Goal: Entertainment & Leisure: Consume media (video, audio)

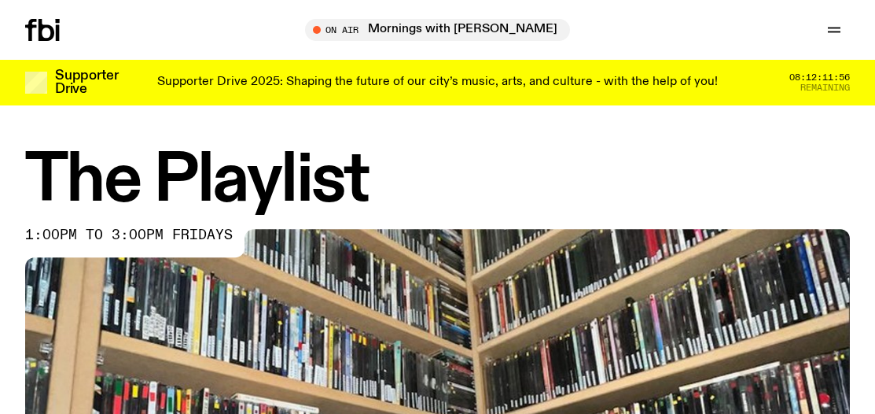
click at [48, 39] on icon at bounding box center [47, 30] width 16 height 22
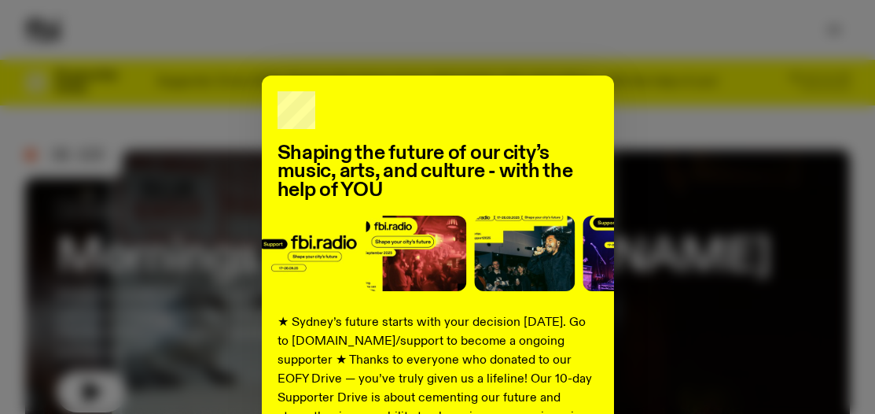
click at [259, 58] on div "Shaping the future of our city’s music, arts, and culture - with the help of YO…" at bounding box center [437, 207] width 875 height 414
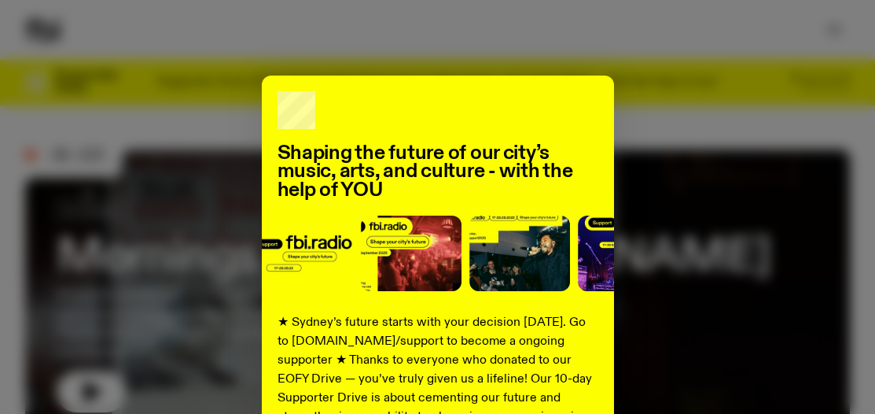
click at [664, 112] on div "Shaping the future of our city’s music, arts, and culture - with the help of YO…" at bounding box center [437, 399] width 825 height 647
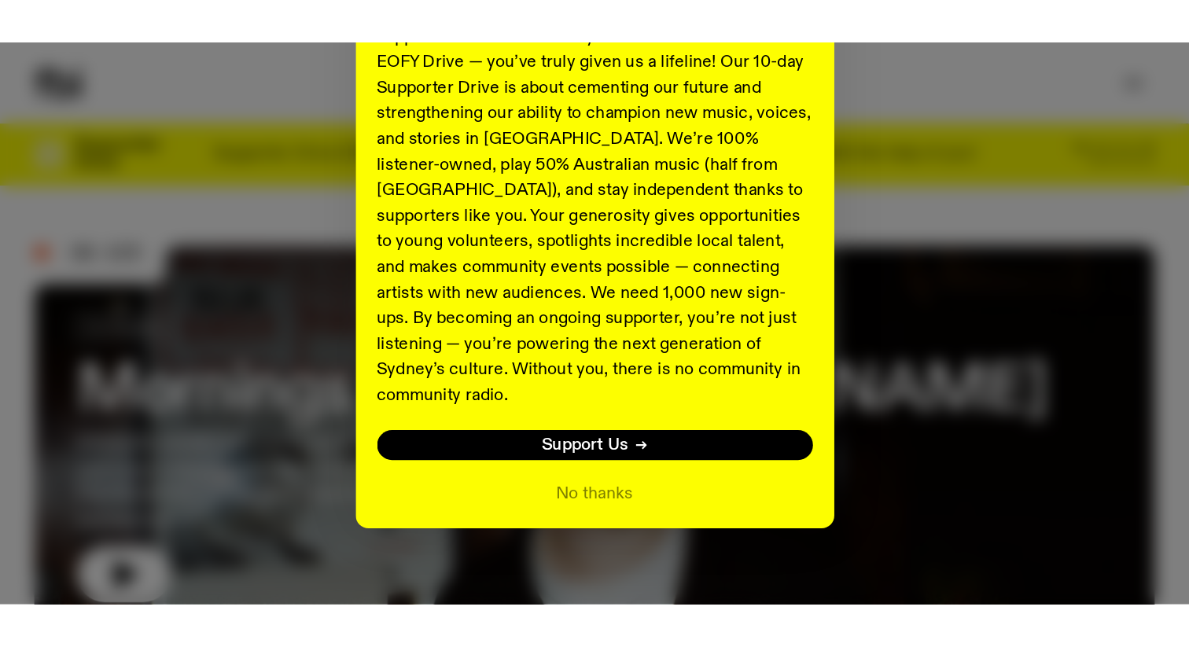
scroll to position [355, 0]
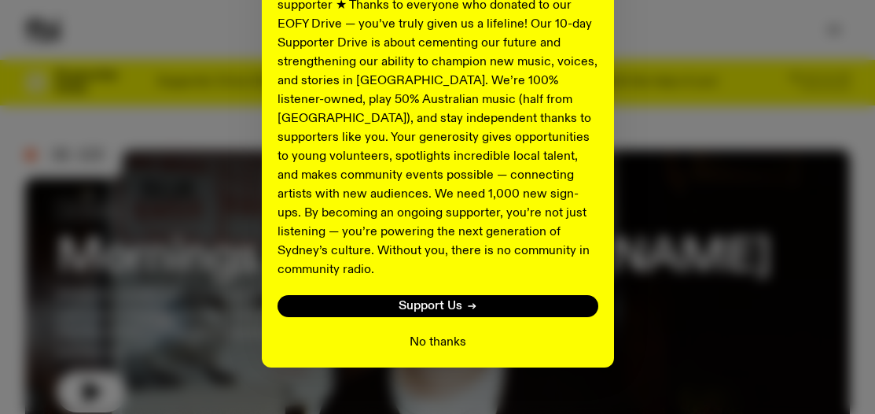
click at [441, 333] on button "No thanks" at bounding box center [438, 342] width 57 height 19
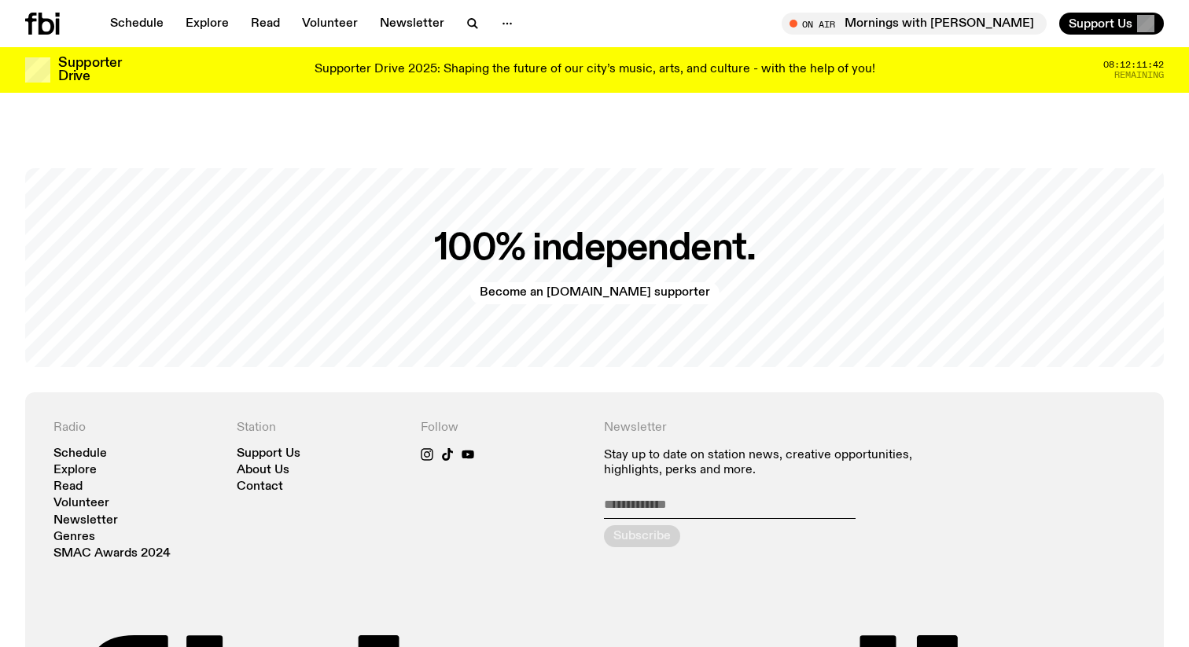
scroll to position [3222, 0]
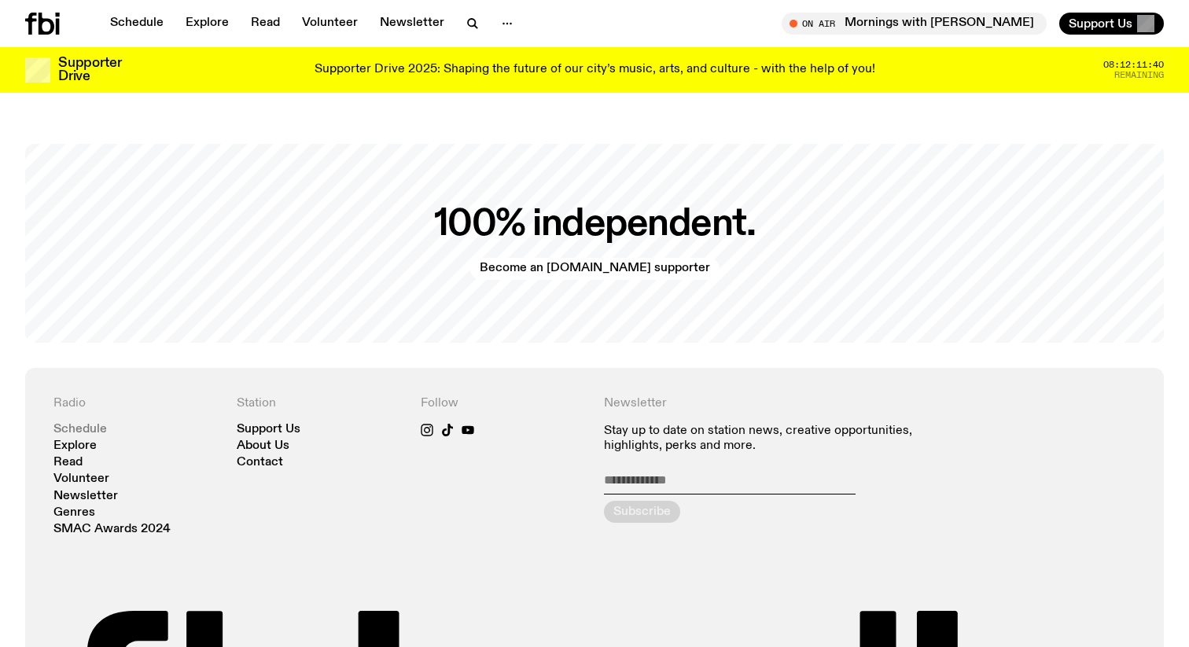
click at [97, 413] on link "Schedule" at bounding box center [79, 430] width 53 height 12
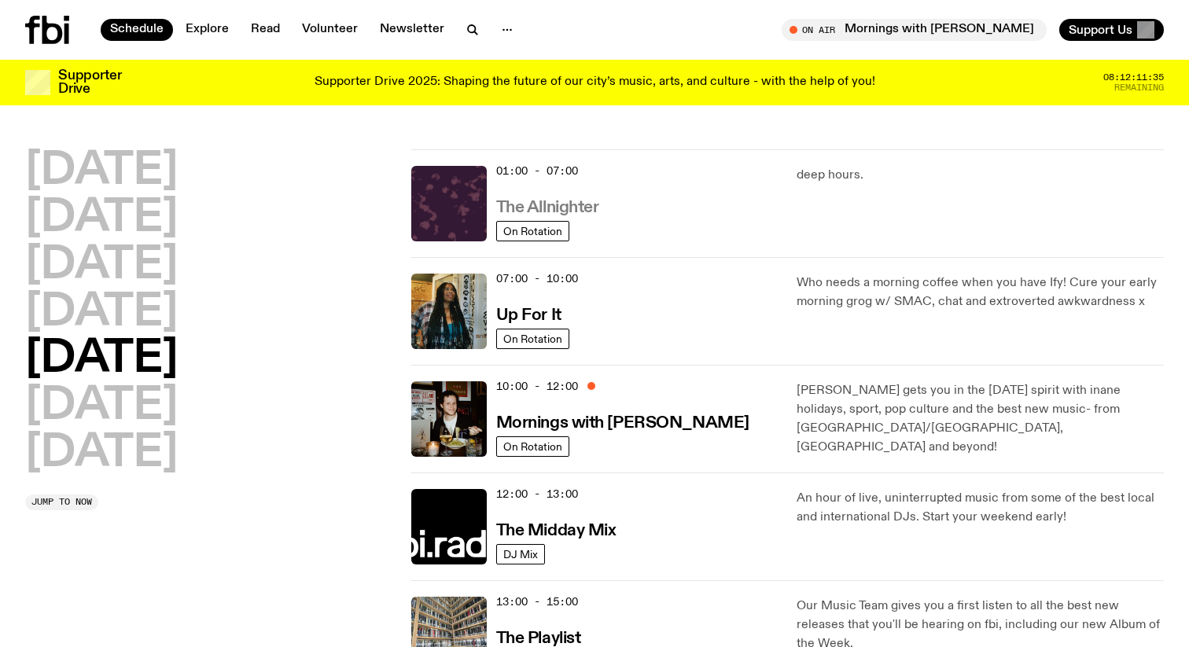
click at [525, 213] on h3 "The Allnighter" at bounding box center [547, 208] width 103 height 17
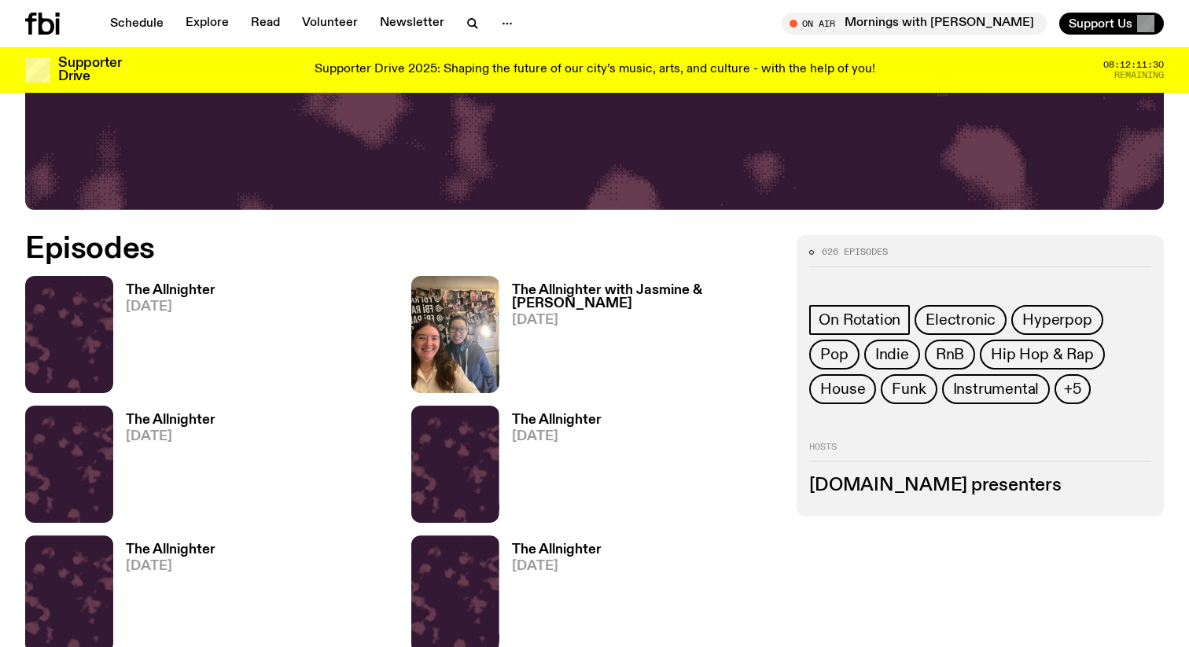
scroll to position [657, 0]
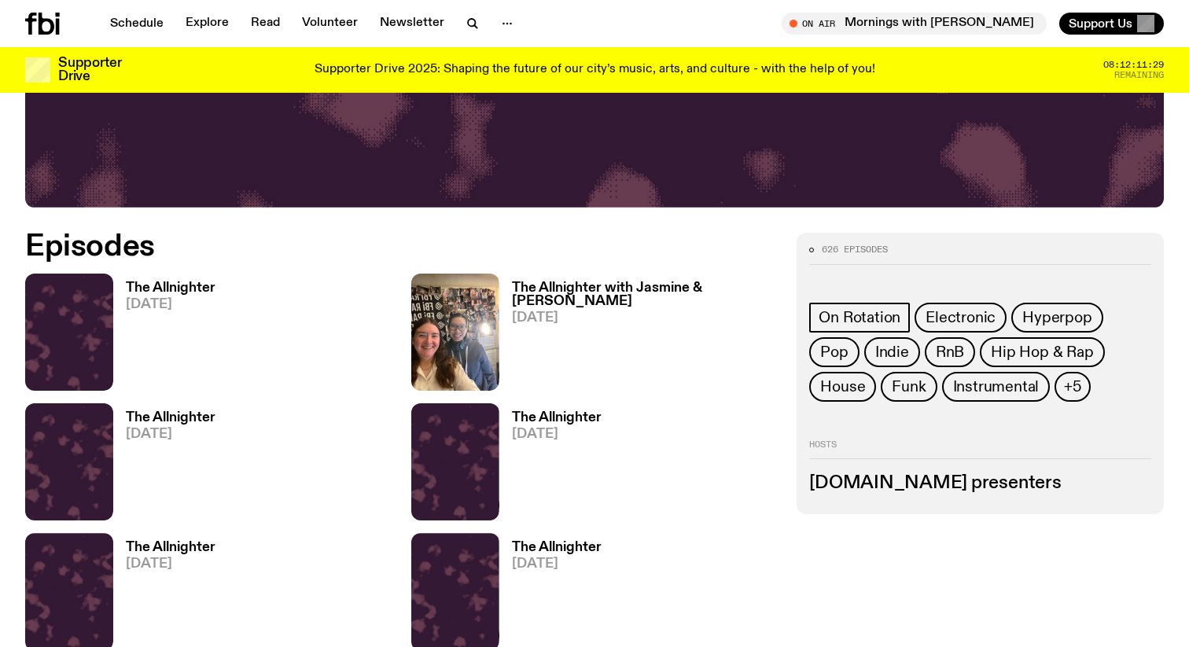
click at [190, 288] on h3 "The Allnighter" at bounding box center [171, 288] width 90 height 13
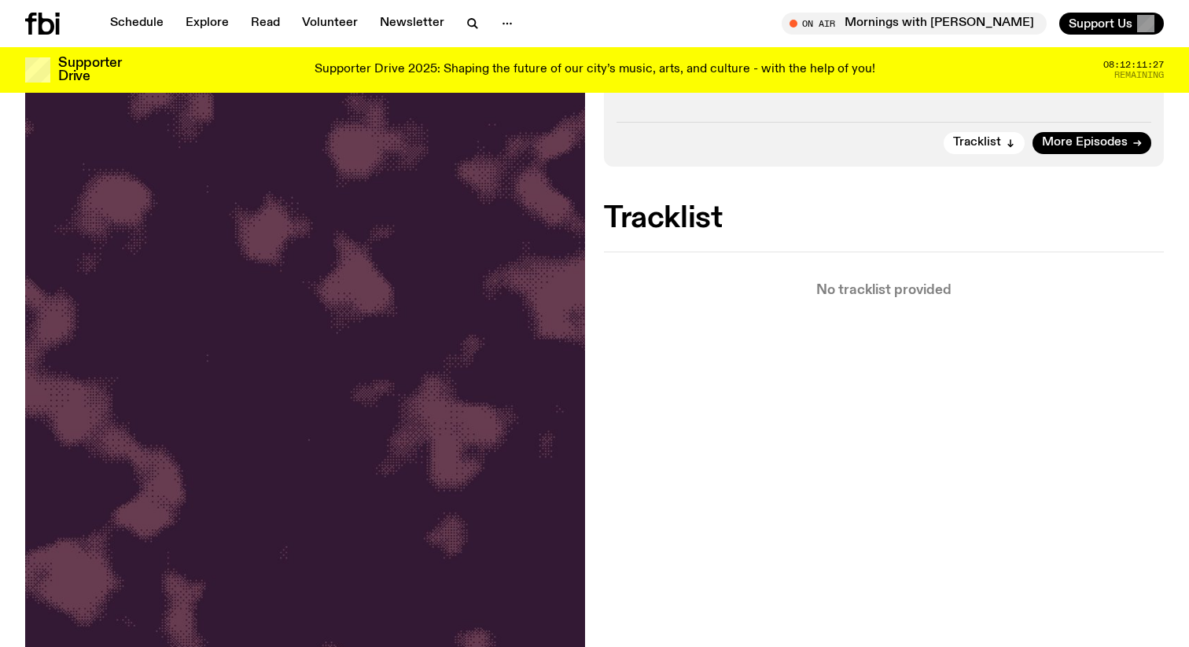
scroll to position [168, 0]
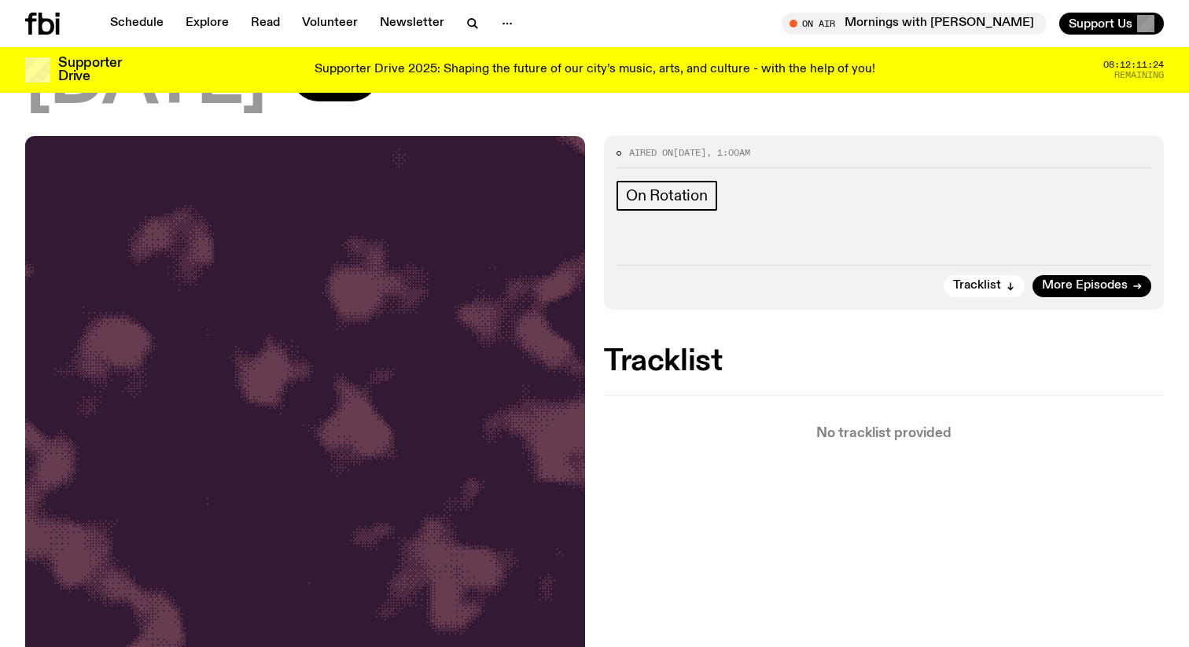
click at [437, 317] on img at bounding box center [305, 509] width 560 height 746
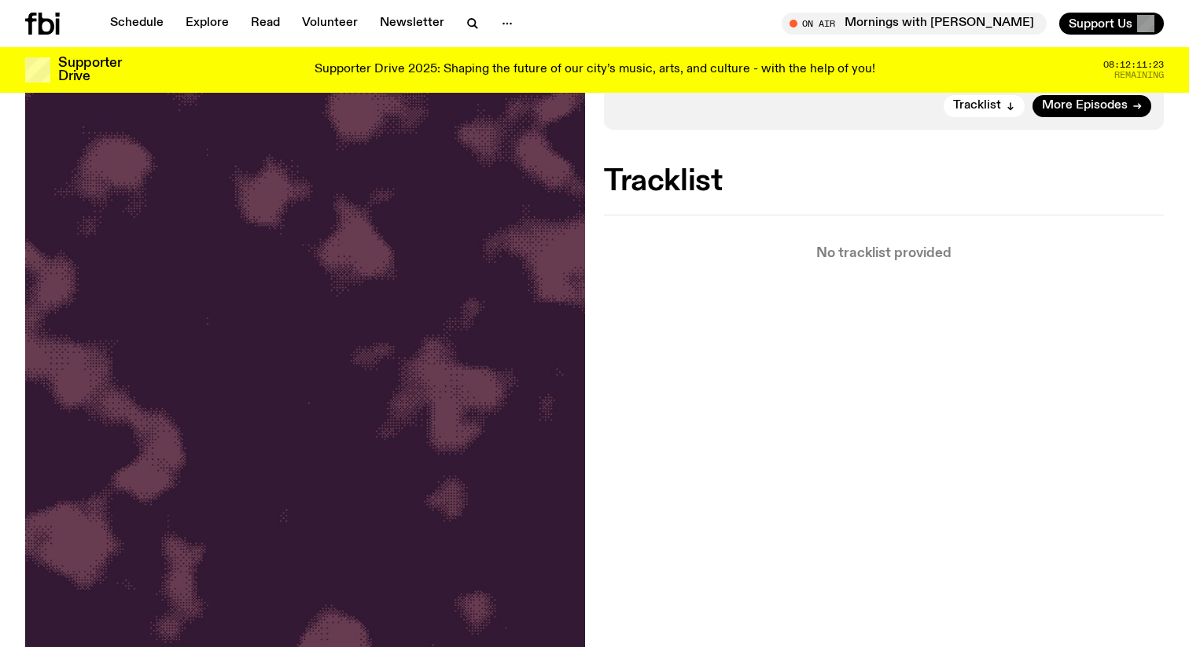
scroll to position [0, 0]
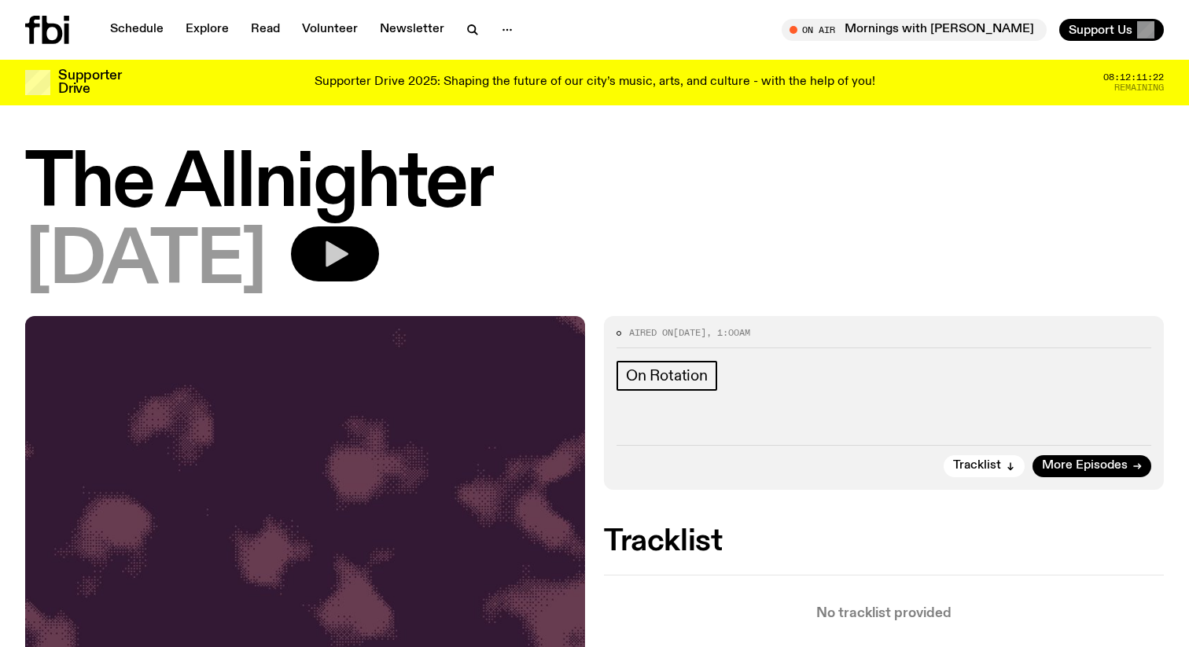
click at [362, 252] on button "button" at bounding box center [335, 254] width 88 height 55
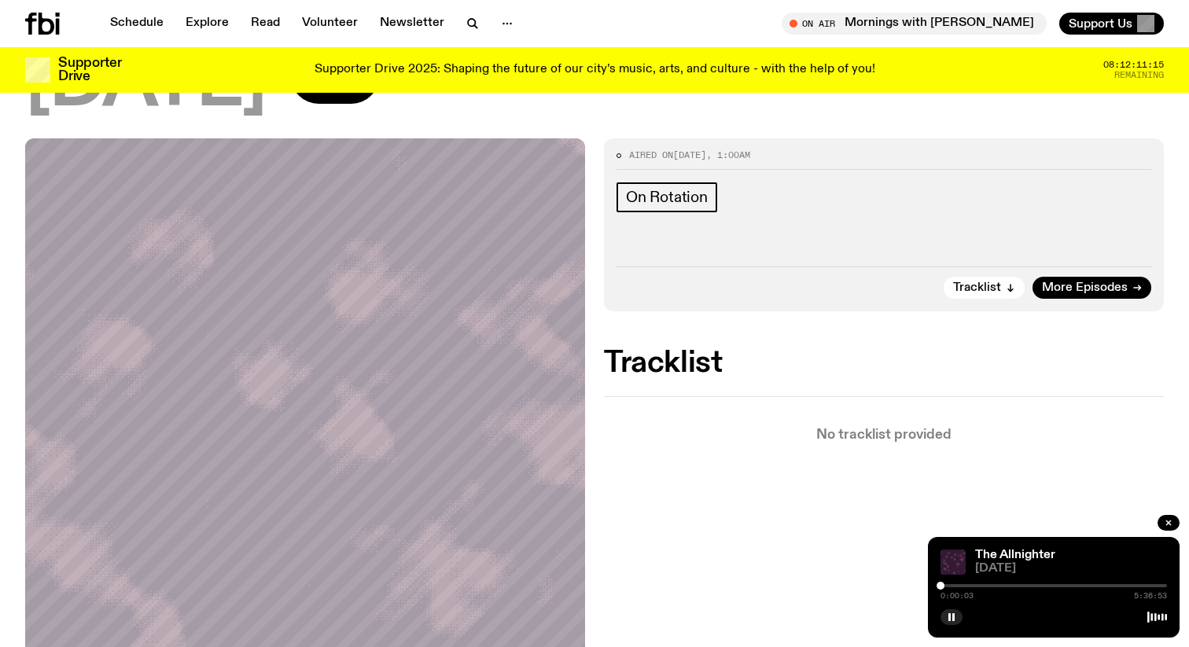
scroll to position [170, 0]
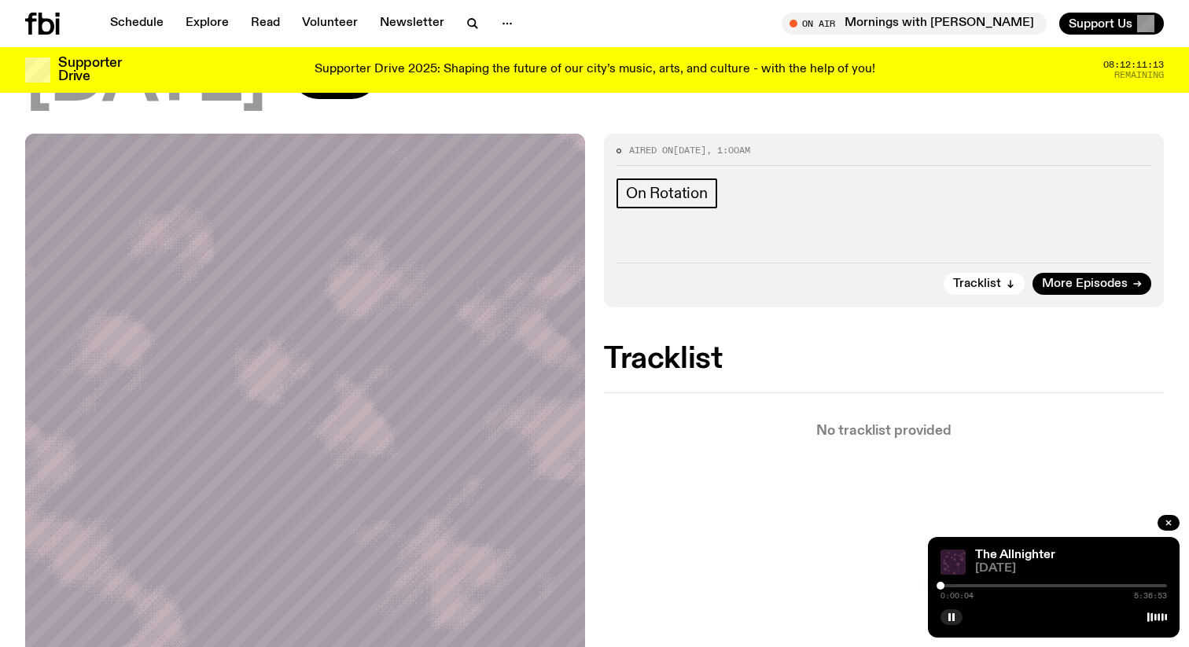
click at [948, 587] on div at bounding box center [1054, 585] width 227 height 3
click at [955, 586] on div at bounding box center [1054, 585] width 227 height 3
click at [964, 585] on div at bounding box center [1054, 585] width 227 height 3
click at [957, 586] on div at bounding box center [850, 585] width 227 height 3
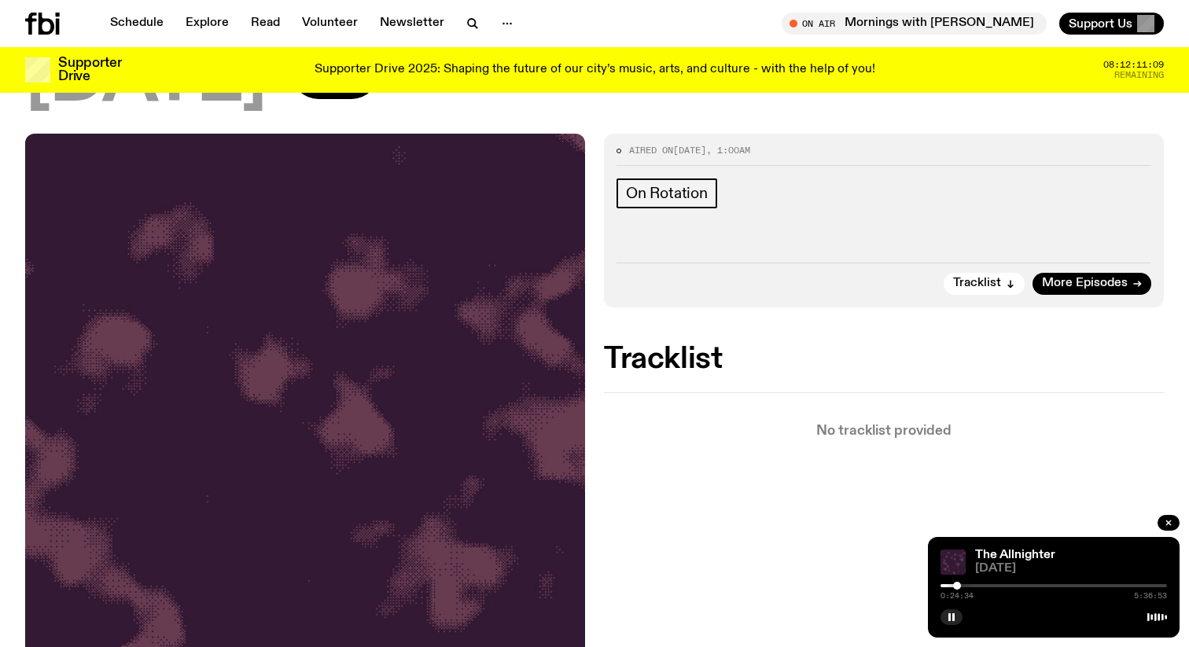
click at [964, 586] on div at bounding box center [1054, 585] width 227 height 3
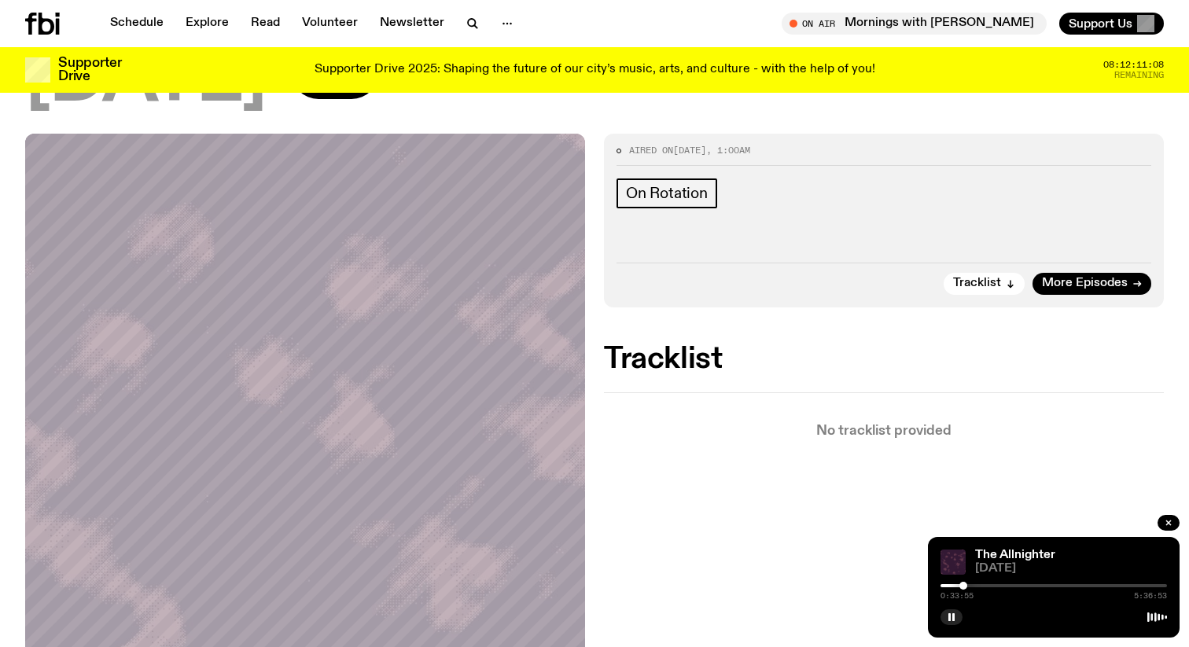
click at [968, 586] on div at bounding box center [1054, 585] width 227 height 3
click at [972, 586] on div at bounding box center [1054, 585] width 227 height 3
click at [977, 585] on div at bounding box center [1054, 585] width 227 height 3
click at [982, 585] on div at bounding box center [1054, 585] width 227 height 3
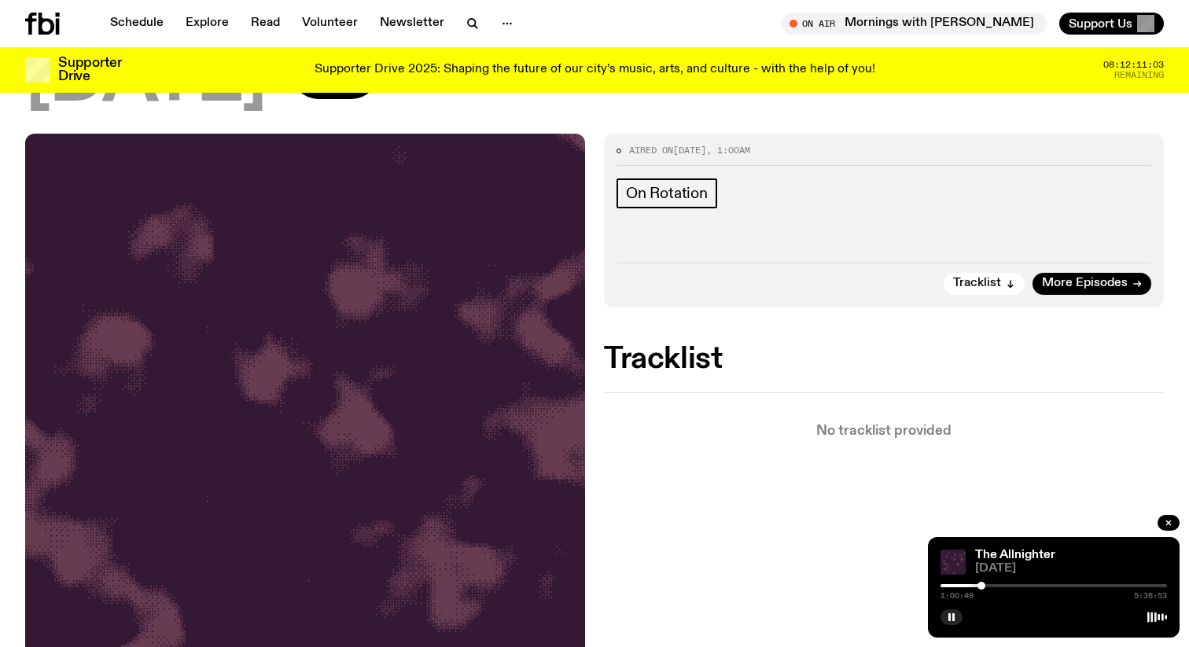
click at [986, 585] on div at bounding box center [1054, 585] width 227 height 3
click at [982, 585] on div at bounding box center [986, 586] width 8 height 8
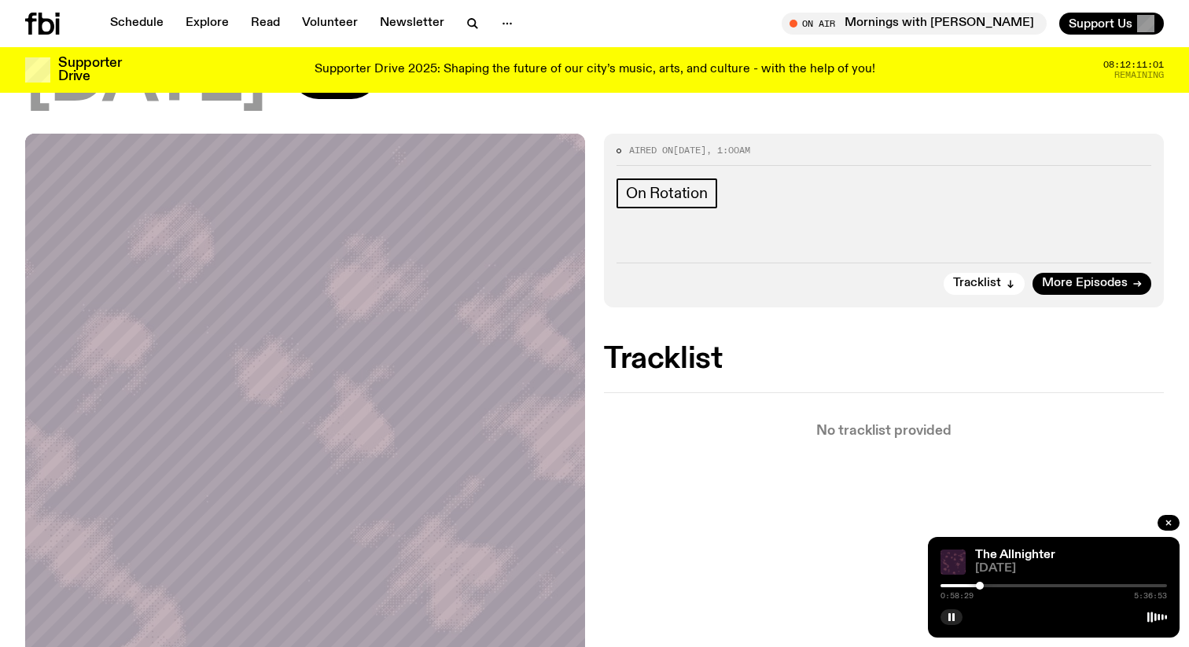
click at [980, 585] on div at bounding box center [980, 586] width 8 height 8
click at [978, 585] on div at bounding box center [980, 586] width 8 height 8
click at [981, 585] on div at bounding box center [979, 586] width 8 height 8
click at [982, 585] on div at bounding box center [982, 586] width 8 height 8
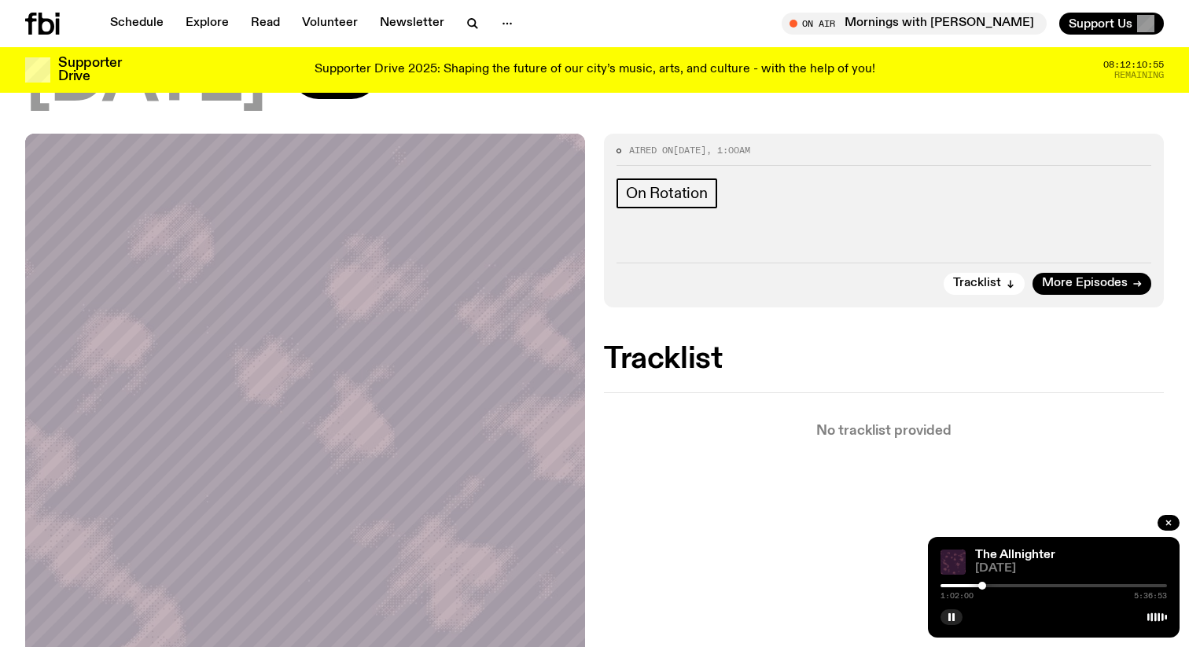
click at [981, 585] on div at bounding box center [982, 586] width 8 height 8
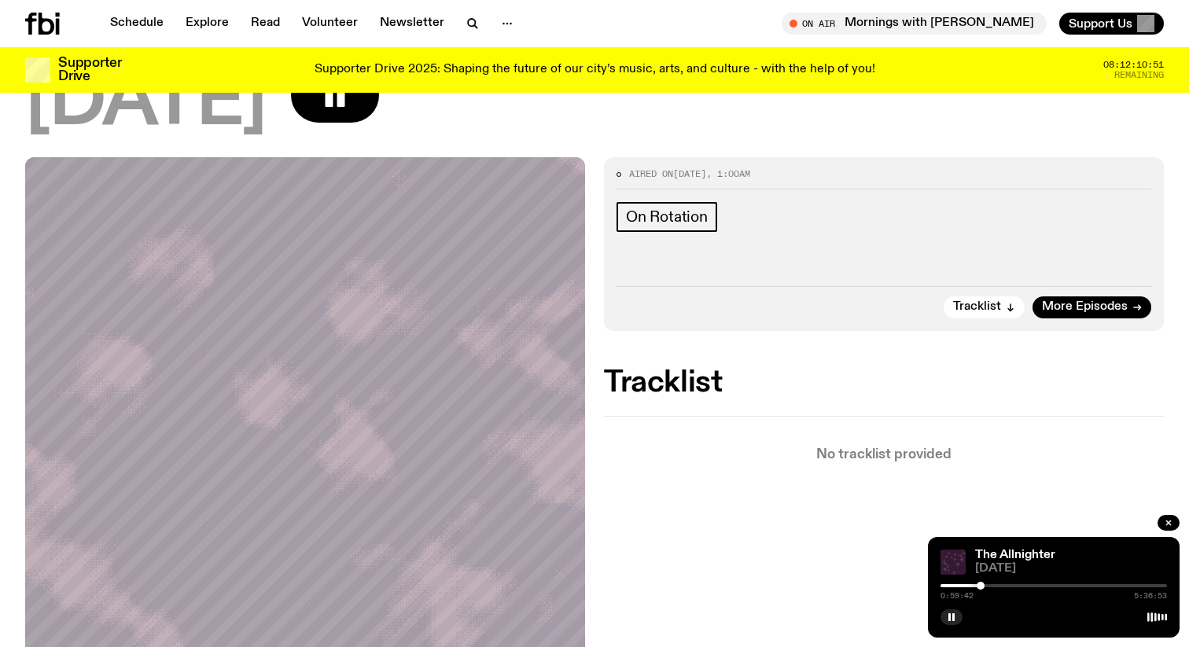
scroll to position [0, 0]
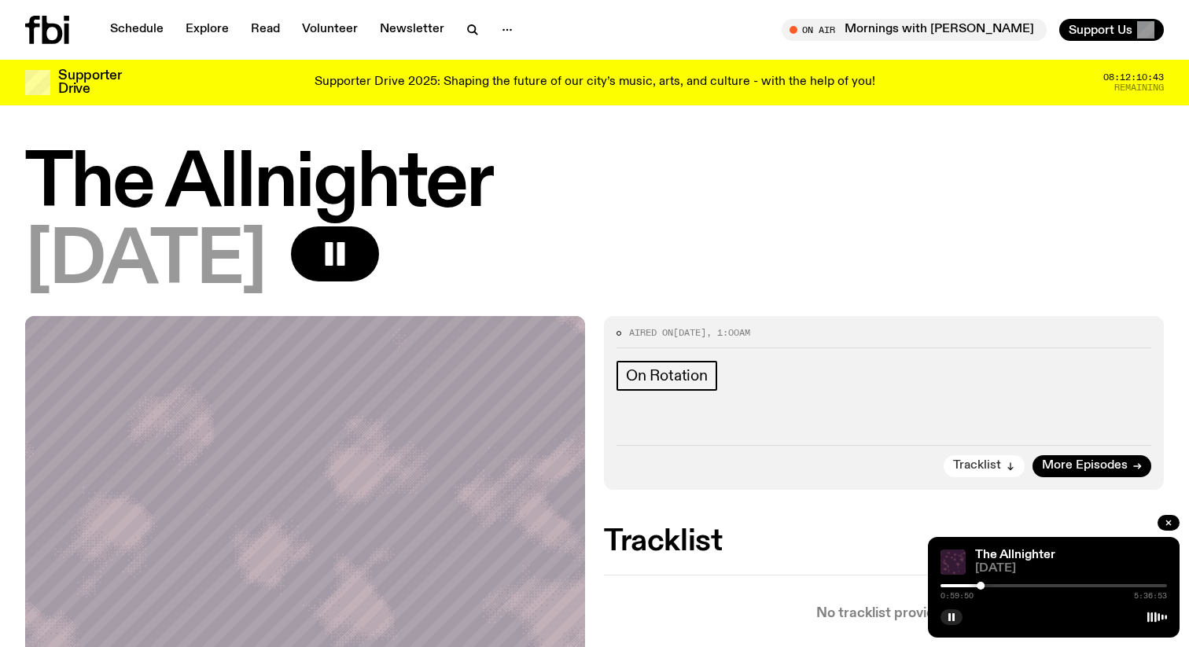
click at [1004, 467] on button "Tracklist" at bounding box center [984, 466] width 81 height 22
click at [984, 588] on div at bounding box center [982, 586] width 8 height 8
click at [983, 586] on div at bounding box center [983, 586] width 8 height 8
click at [982, 586] on div at bounding box center [983, 586] width 8 height 8
click at [983, 586] on div at bounding box center [983, 586] width 8 height 8
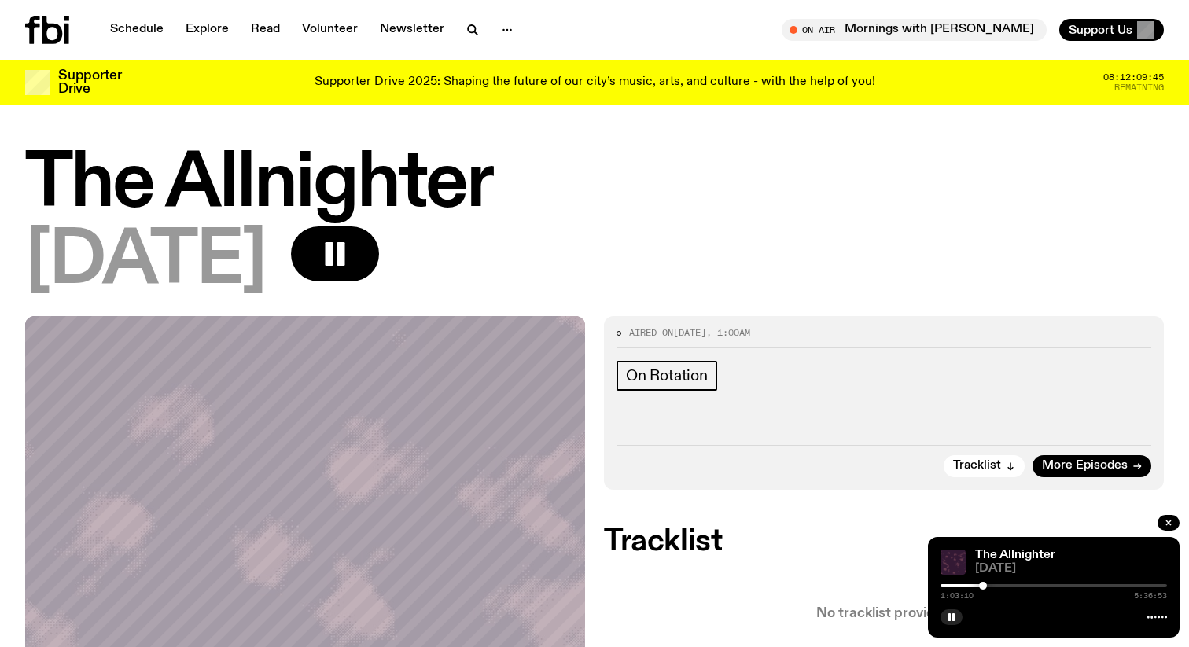
click at [982, 586] on div at bounding box center [983, 586] width 8 height 8
click at [950, 620] on rect "button" at bounding box center [950, 618] width 2 height 8
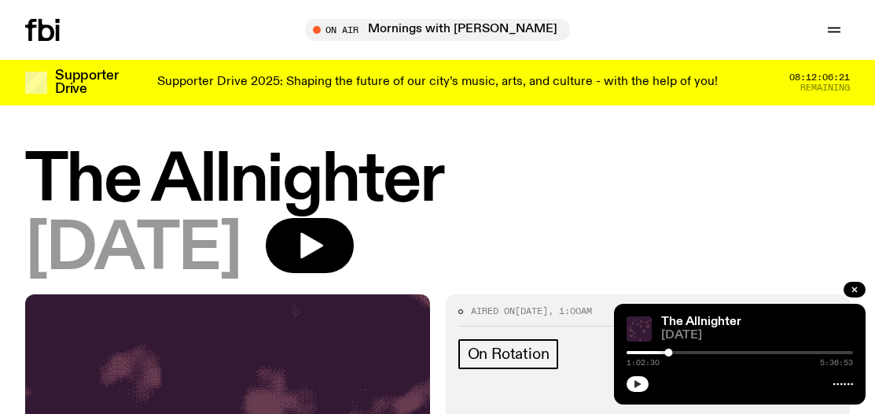
click at [636, 382] on icon "button" at bounding box center [638, 384] width 7 height 8
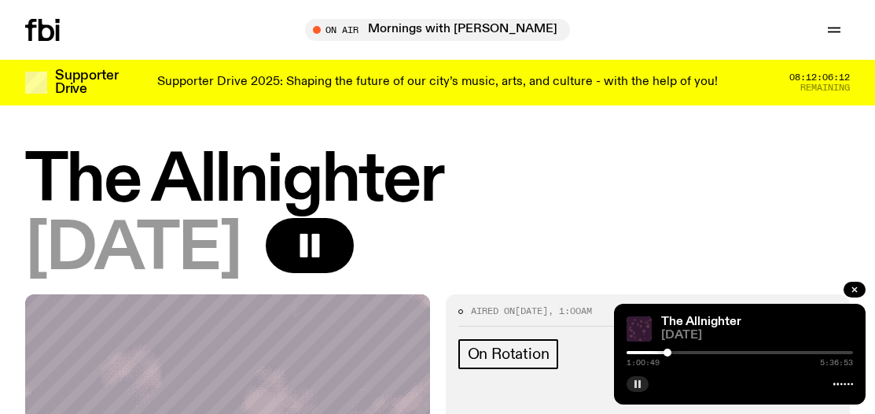
click at [668, 352] on div at bounding box center [668, 352] width 8 height 8
click at [639, 383] on rect "button" at bounding box center [640, 384] width 2 height 8
